Goal: Task Accomplishment & Management: Manage account settings

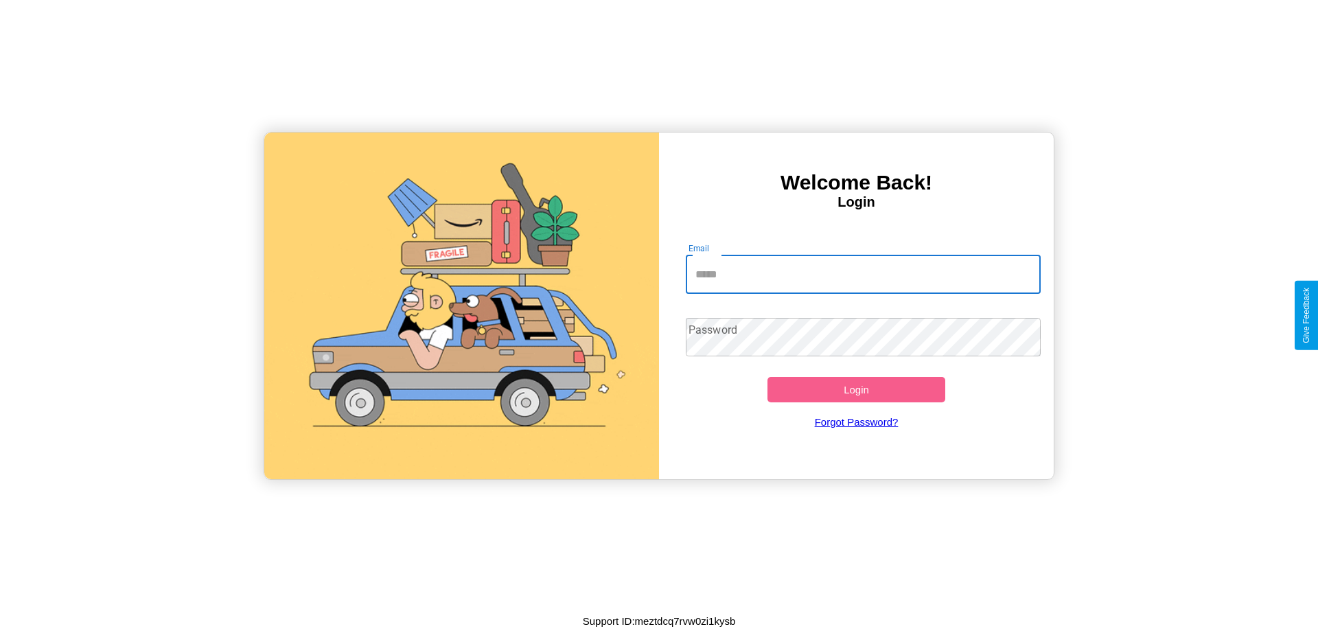
click at [863, 274] on input "Email" at bounding box center [864, 274] width 356 height 38
type input "**********"
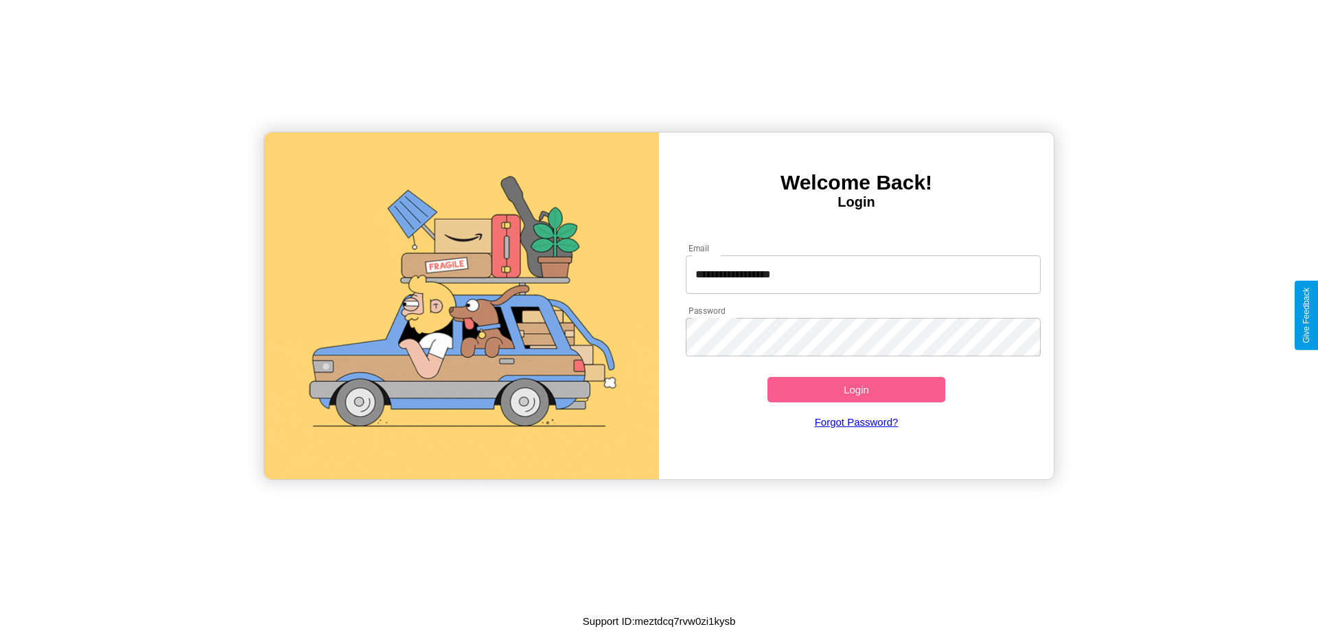
click at [856, 389] on button "Login" at bounding box center [856, 389] width 178 height 25
